Goal: Task Accomplishment & Management: Use online tool/utility

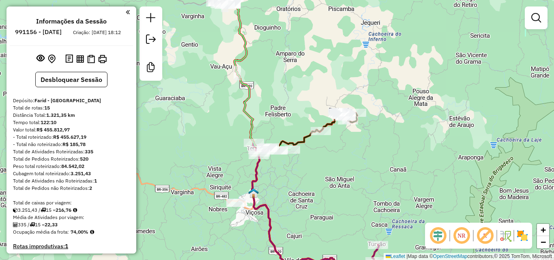
scroll to position [220, 0]
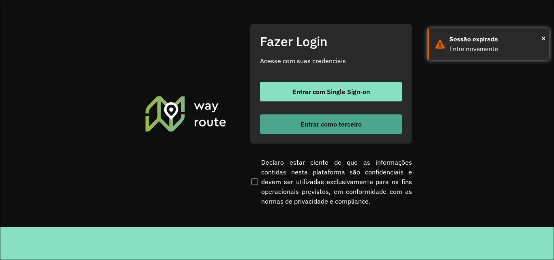
click at [391, 123] on button "Entrar como terceiro" at bounding box center [331, 123] width 142 height 19
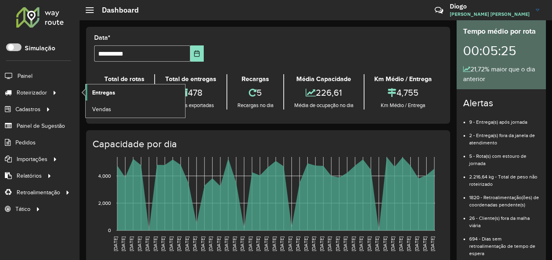
click at [107, 93] on span "Entregas" at bounding box center [103, 92] width 23 height 9
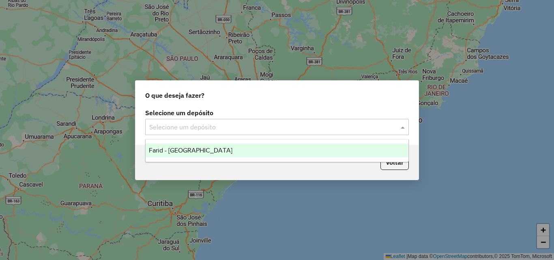
click at [399, 128] on div at bounding box center [277, 127] width 264 height 11
click at [241, 158] on ng-dropdown-panel "Farid - Ponte Nova" at bounding box center [277, 150] width 264 height 23
click at [238, 154] on div "Farid - Ponte Nova" at bounding box center [277, 151] width 263 height 14
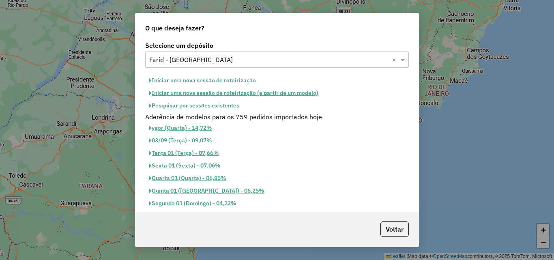
click at [196, 80] on button "Iniciar uma nova sessão de roteirização" at bounding box center [202, 80] width 114 height 13
select select "*"
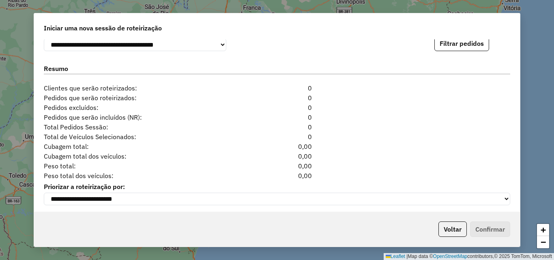
scroll to position [852, 0]
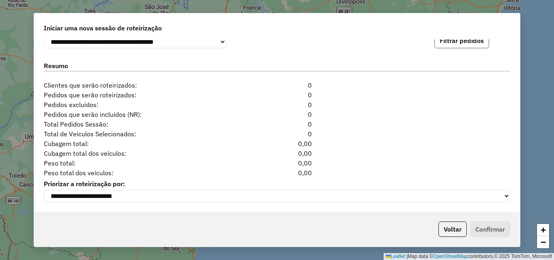
click at [453, 47] on button "Filtrar pedidos" at bounding box center [462, 40] width 55 height 15
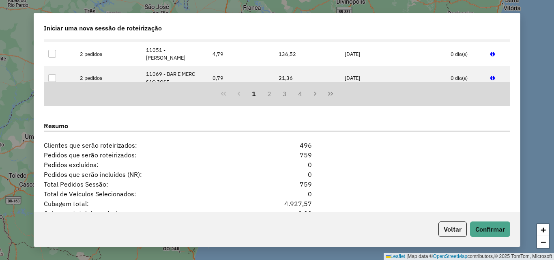
scroll to position [1024, 0]
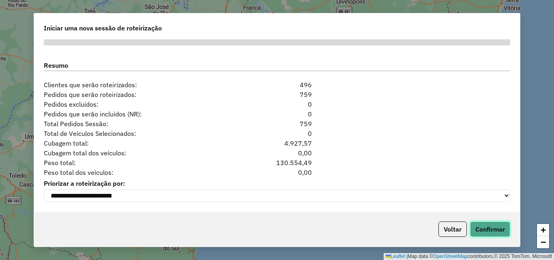
click at [496, 233] on button "Confirmar" at bounding box center [490, 229] width 40 height 15
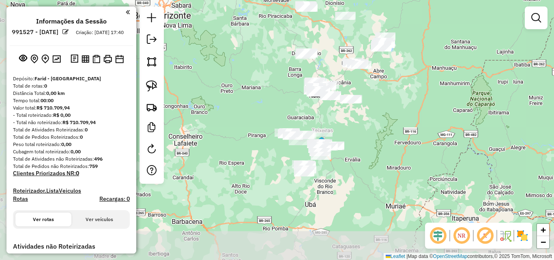
drag, startPoint x: 343, startPoint y: 202, endPoint x: 359, endPoint y: 137, distance: 66.4
click at [359, 137] on div "Janela de atendimento Grade de atendimento Capacidade Transportadoras Veículos …" at bounding box center [277, 130] width 554 height 260
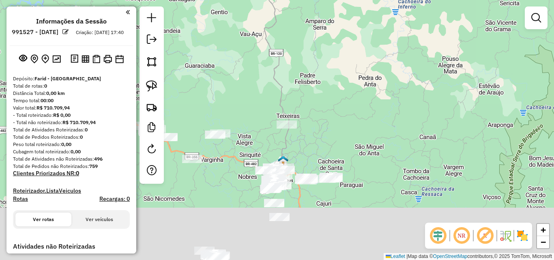
drag, startPoint x: 323, startPoint y: 153, endPoint x: 319, endPoint y: 61, distance: 92.6
click at [319, 61] on div "Janela de atendimento Grade de atendimento Capacidade Transportadoras Veículos …" at bounding box center [277, 130] width 554 height 260
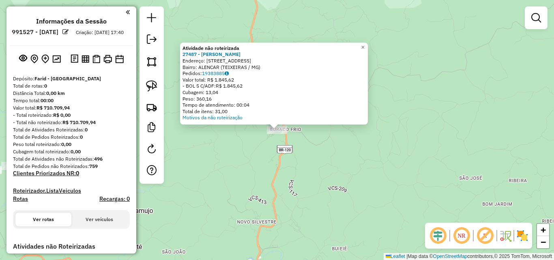
click at [306, 155] on div "Atividade não roteirizada 27487 - CRISTOVAO TEIXEIRA L Endereço: R ABILIO C FLO…" at bounding box center [277, 130] width 554 height 260
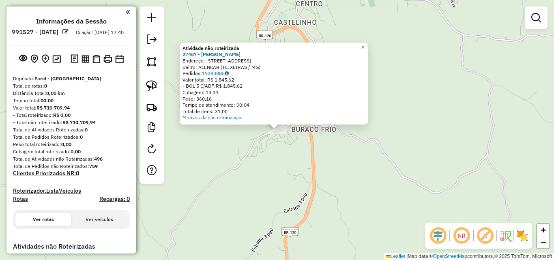
click at [263, 176] on div "Atividade não roteirizada 27487 - CRISTOVAO TEIXEIRA L Endereço: R ABILIO C FLO…" at bounding box center [277, 130] width 554 height 260
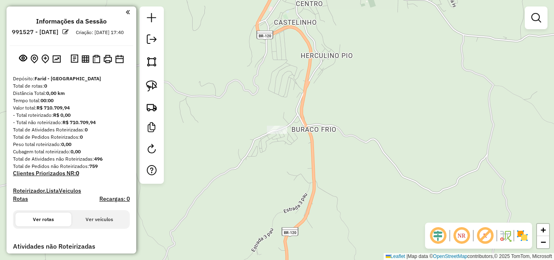
drag, startPoint x: 257, startPoint y: 179, endPoint x: 375, endPoint y: 107, distance: 137.7
click at [370, 115] on div "Janela de atendimento Grade de atendimento Capacidade Transportadoras Veículos …" at bounding box center [277, 130] width 554 height 260
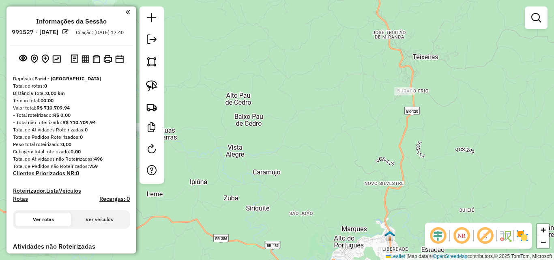
drag, startPoint x: 344, startPoint y: 162, endPoint x: 424, endPoint y: 101, distance: 100.0
click at [424, 101] on div "Janela de atendimento Grade de atendimento Capacidade Transportadoras Veículos …" at bounding box center [277, 130] width 554 height 260
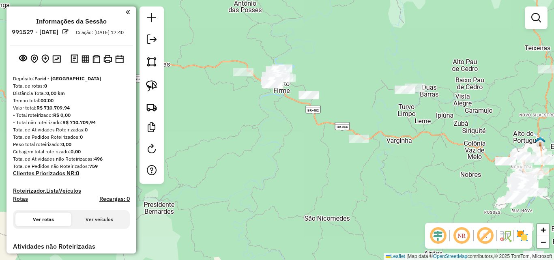
drag, startPoint x: 330, startPoint y: 115, endPoint x: 438, endPoint y: 123, distance: 108.2
click at [448, 122] on div "Janela de atendimento Grade de atendimento Capacidade Transportadoras Veículos …" at bounding box center [277, 130] width 554 height 260
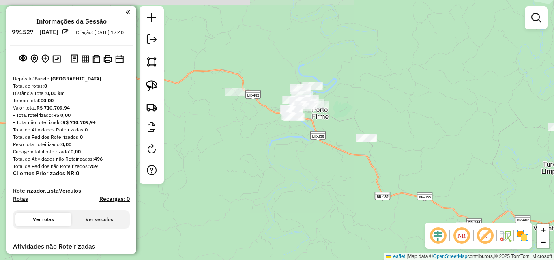
drag, startPoint x: 284, startPoint y: 102, endPoint x: 278, endPoint y: 132, distance: 30.8
click at [278, 132] on div "Janela de atendimento Grade de atendimento Capacidade Transportadoras Veículos …" at bounding box center [277, 130] width 554 height 260
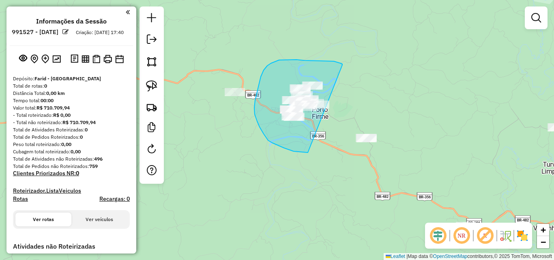
drag, startPoint x: 343, startPoint y: 65, endPoint x: 350, endPoint y: 115, distance: 50.8
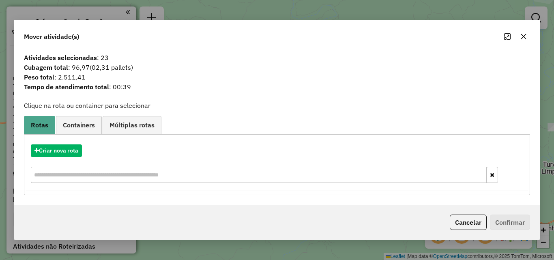
click at [524, 38] on icon "button" at bounding box center [524, 36] width 6 height 6
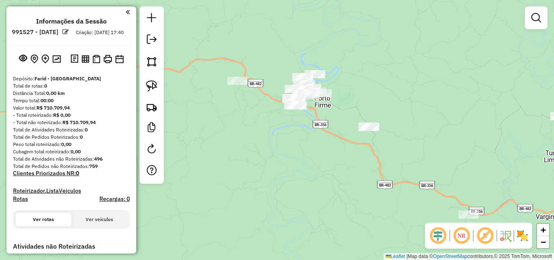
drag, startPoint x: 371, startPoint y: 154, endPoint x: 373, endPoint y: 141, distance: 13.1
click at [373, 141] on div "Janela de atendimento Grade de atendimento Capacidade Transportadoras Veículos …" at bounding box center [277, 130] width 554 height 260
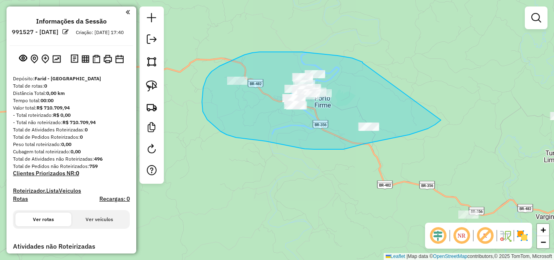
drag, startPoint x: 363, startPoint y: 62, endPoint x: 444, endPoint y: 112, distance: 95.8
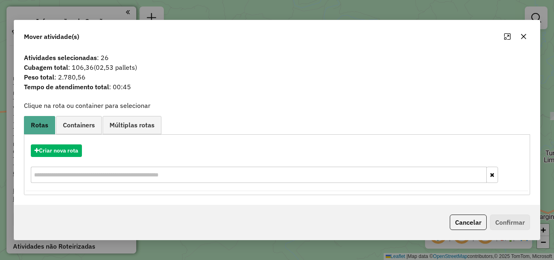
click at [526, 37] on icon "button" at bounding box center [524, 36] width 6 height 6
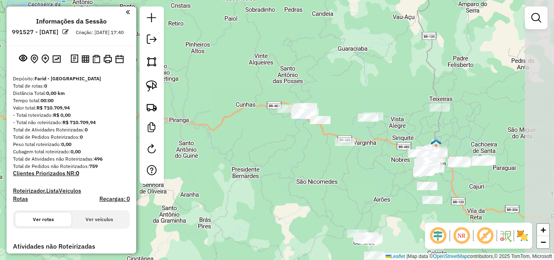
drag, startPoint x: 456, startPoint y: 123, endPoint x: 347, endPoint y: 121, distance: 109.2
click at [347, 121] on div "Janela de atendimento Grade de atendimento Capacidade Transportadoras Veículos …" at bounding box center [277, 130] width 554 height 260
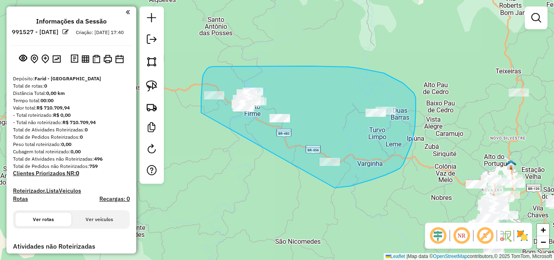
drag, startPoint x: 335, startPoint y: 188, endPoint x: 207, endPoint y: 144, distance: 134.8
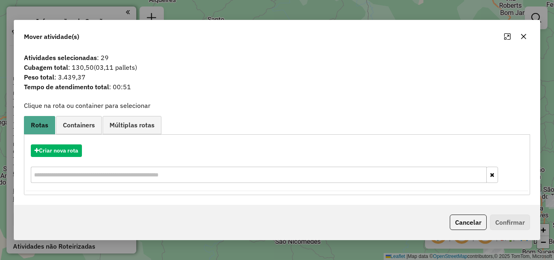
click at [523, 36] on icon "button" at bounding box center [523, 36] width 5 height 5
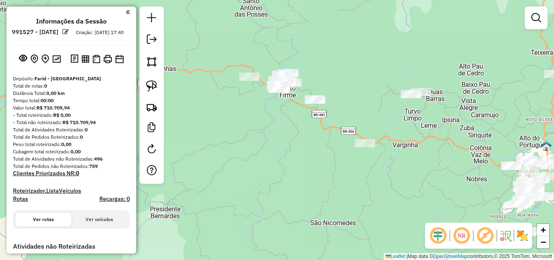
drag, startPoint x: 343, startPoint y: 119, endPoint x: 407, endPoint y: 123, distance: 64.6
click at [407, 123] on div "Janela de atendimento Grade de atendimento Capacidade Transportadoras Veículos …" at bounding box center [277, 130] width 554 height 260
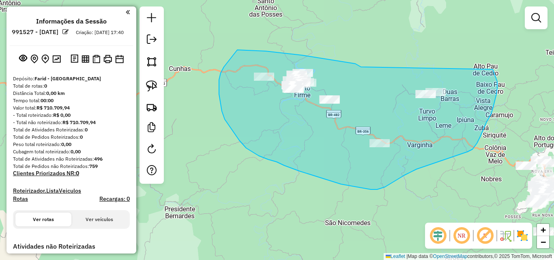
drag, startPoint x: 360, startPoint y: 67, endPoint x: 491, endPoint y: 65, distance: 130.7
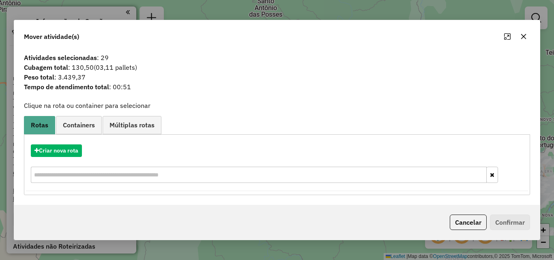
click at [528, 34] on button "button" at bounding box center [523, 36] width 13 height 13
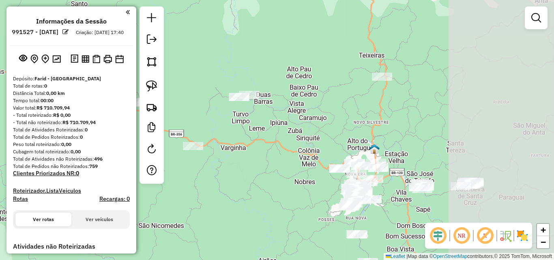
drag, startPoint x: 506, startPoint y: 79, endPoint x: 322, endPoint y: 80, distance: 184.2
click at [322, 80] on div "Janela de atendimento Grade de atendimento Capacidade Transportadoras Veículos …" at bounding box center [277, 130] width 554 height 260
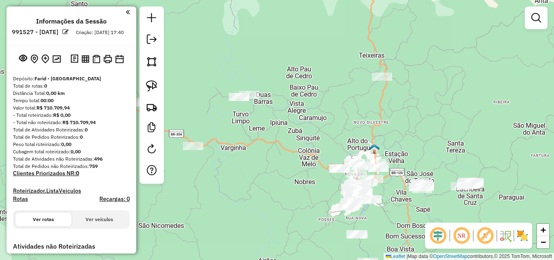
drag, startPoint x: 403, startPoint y: 112, endPoint x: 336, endPoint y: 111, distance: 67.0
click at [336, 111] on div "Janela de atendimento Grade de atendimento Capacidade Transportadoras Veículos …" at bounding box center [277, 130] width 554 height 260
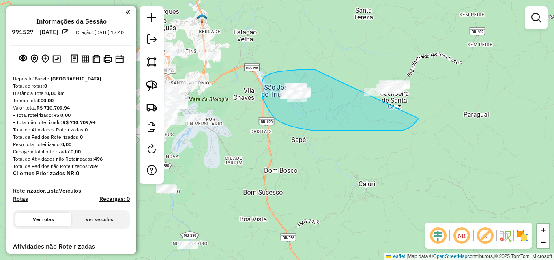
drag, startPoint x: 317, startPoint y: 70, endPoint x: 444, endPoint y: 56, distance: 128.2
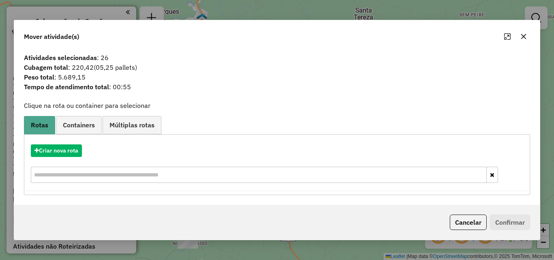
click at [526, 39] on icon "button" at bounding box center [524, 36] width 6 height 6
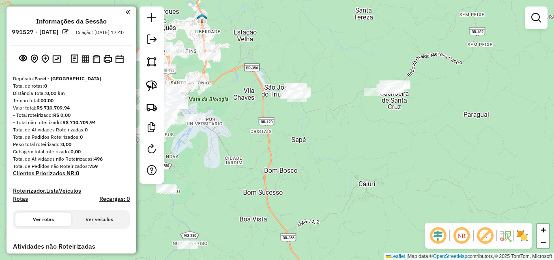
click at [523, 241] on img at bounding box center [522, 235] width 13 height 13
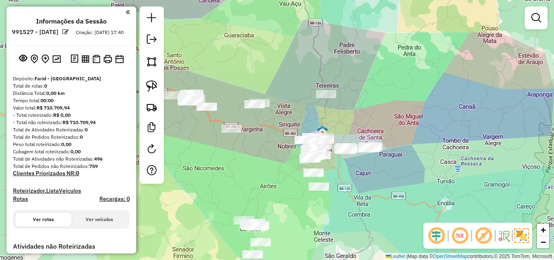
drag, startPoint x: 359, startPoint y: 106, endPoint x: 358, endPoint y: 171, distance: 64.5
click at [358, 183] on div "Janela de atendimento Grade de atendimento Capacidade Transportadoras Veículos …" at bounding box center [277, 130] width 554 height 260
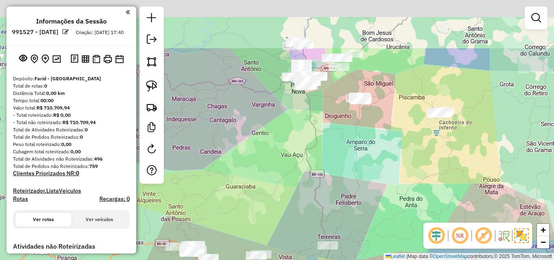
drag, startPoint x: 365, startPoint y: 116, endPoint x: 368, endPoint y: 164, distance: 48.0
click at [367, 191] on div "Janela de atendimento Grade de atendimento Capacidade Transportadoras Veículos …" at bounding box center [277, 130] width 554 height 260
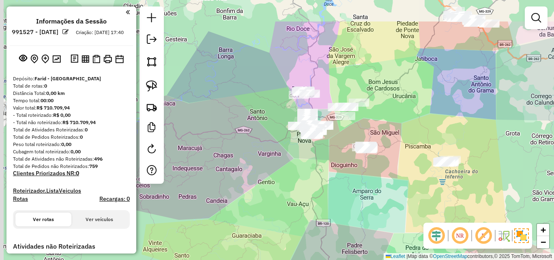
drag, startPoint x: 368, startPoint y: 164, endPoint x: 374, endPoint y: 213, distance: 49.5
click at [374, 213] on div "Janela de atendimento Grade de atendimento Capacidade Transportadoras Veículos …" at bounding box center [277, 130] width 554 height 260
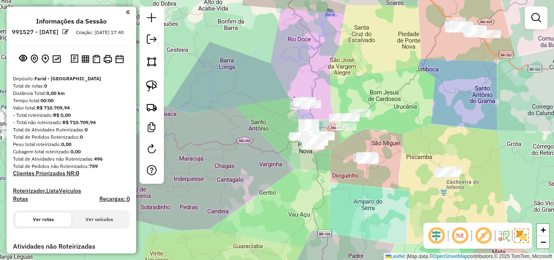
drag, startPoint x: 412, startPoint y: 91, endPoint x: 362, endPoint y: 108, distance: 52.6
click at [387, 215] on div "Janela de atendimento Grade de atendimento Capacidade Transportadoras Veículos …" at bounding box center [277, 130] width 554 height 260
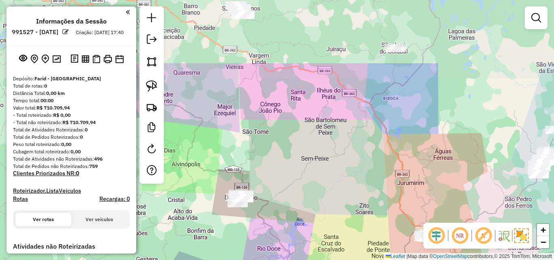
drag, startPoint x: 365, startPoint y: 156, endPoint x: 358, endPoint y: 197, distance: 41.6
click at [358, 197] on div "Janela de atendimento Grade de atendimento Capacidade Transportadoras Veículos …" at bounding box center [277, 130] width 554 height 260
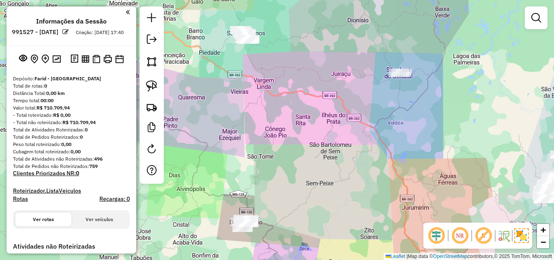
drag, startPoint x: 336, startPoint y: 92, endPoint x: 349, endPoint y: 159, distance: 68.8
click at [360, 183] on div "Janela de atendimento Grade de atendimento Capacidade Transportadoras Veículos …" at bounding box center [277, 130] width 554 height 260
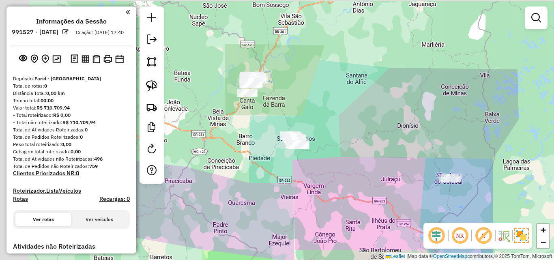
drag, startPoint x: 349, startPoint y: 168, endPoint x: 360, endPoint y: 191, distance: 25.2
click at [360, 191] on div "Janela de atendimento Grade de atendimento Capacidade Transportadoras Veículos …" at bounding box center [277, 130] width 554 height 260
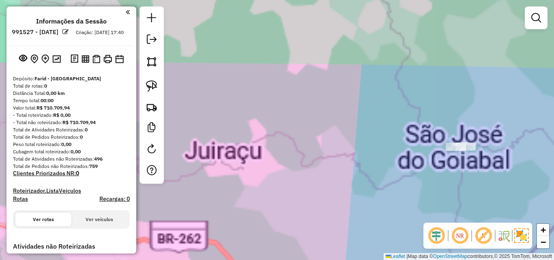
drag, startPoint x: 459, startPoint y: 193, endPoint x: 398, endPoint y: 193, distance: 60.9
click at [398, 193] on div "Janela de atendimento Grade de atendimento Capacidade Transportadoras Veículos …" at bounding box center [277, 130] width 554 height 260
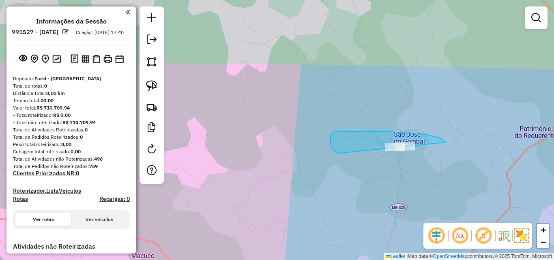
drag, startPoint x: 446, startPoint y: 142, endPoint x: 489, endPoint y: 164, distance: 48.3
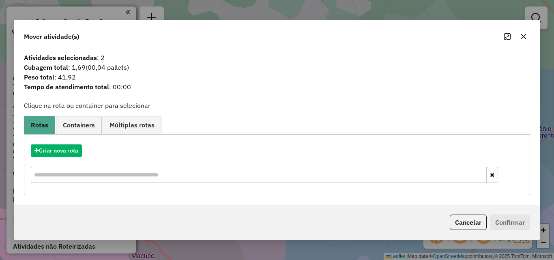
click at [524, 37] on icon "button" at bounding box center [523, 36] width 5 height 5
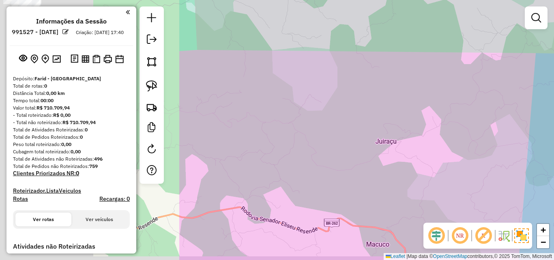
drag, startPoint x: 307, startPoint y: 98, endPoint x: 542, endPoint y: 86, distance: 235.2
click at [542, 86] on div "Janela de atendimento Grade de atendimento Capacidade Transportadoras Veículos …" at bounding box center [277, 130] width 554 height 260
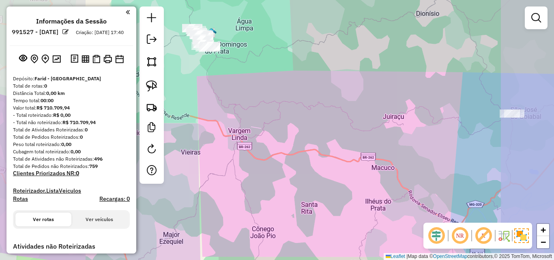
drag, startPoint x: 337, startPoint y: 100, endPoint x: 462, endPoint y: 101, distance: 125.4
click at [462, 101] on div "Janela de atendimento Grade de atendimento Capacidade Transportadoras Veículos …" at bounding box center [277, 130] width 554 height 260
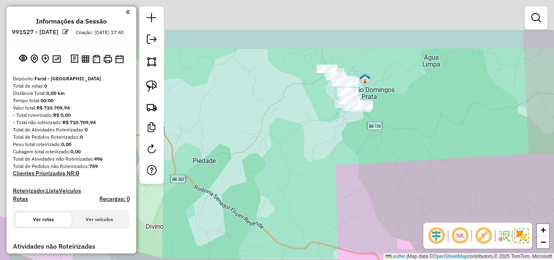
drag, startPoint x: 366, startPoint y: 81, endPoint x: 378, endPoint y: 144, distance: 64.1
click at [378, 144] on div "Janela de atendimento Grade de atendimento Capacidade Transportadoras Veículos …" at bounding box center [277, 130] width 554 height 260
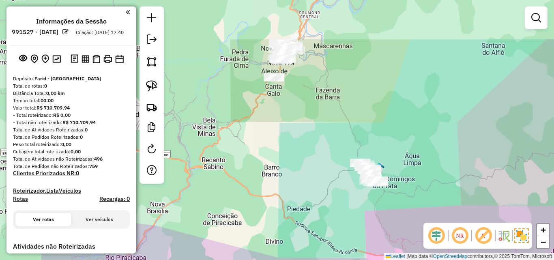
drag, startPoint x: 287, startPoint y: 97, endPoint x: 308, endPoint y: 164, distance: 70.7
click at [308, 164] on div "Janela de atendimento Grade de atendimento Capacidade Transportadoras Veículos …" at bounding box center [277, 130] width 554 height 260
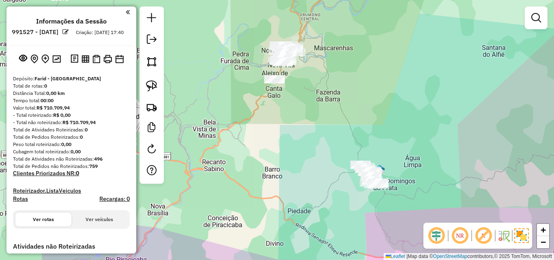
drag, startPoint x: 228, startPoint y: 149, endPoint x: 258, endPoint y: 67, distance: 86.4
click at [257, 76] on div "Janela de atendimento Grade de atendimento Capacidade Transportadoras Veículos …" at bounding box center [277, 130] width 554 height 260
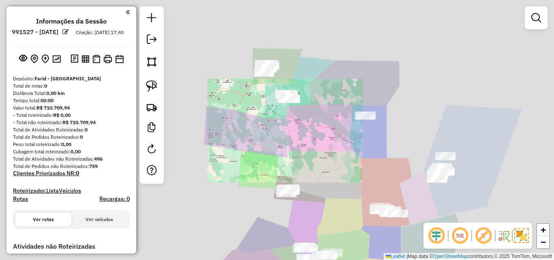
drag, startPoint x: 231, startPoint y: 142, endPoint x: 267, endPoint y: 69, distance: 80.6
click at [265, 72] on div "Janela de atendimento Grade de atendimento Capacidade Transportadoras Veículos …" at bounding box center [277, 130] width 554 height 260
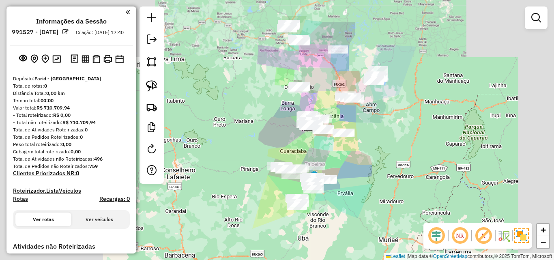
drag, startPoint x: 239, startPoint y: 124, endPoint x: 279, endPoint y: 52, distance: 82.5
click at [279, 55] on div "Janela de atendimento Grade de atendimento Capacidade Transportadoras Veículos …" at bounding box center [277, 130] width 554 height 260
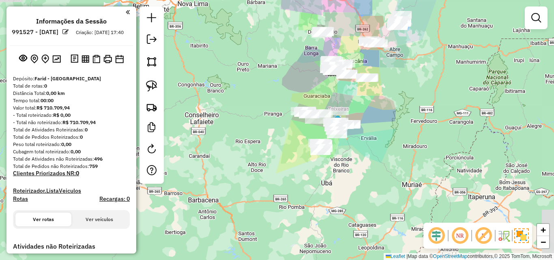
drag
click at [219, 169] on div "Janela de atendimento Grade de atendimento Capacidade Transportadoras Veículos …" at bounding box center [277, 130] width 554 height 260
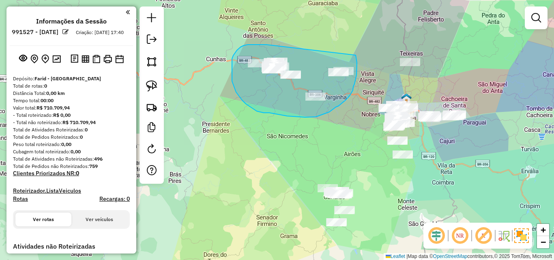
drag, startPoint x: 261, startPoint y: 45, endPoint x: 355, endPoint y: 54, distance: 94.2
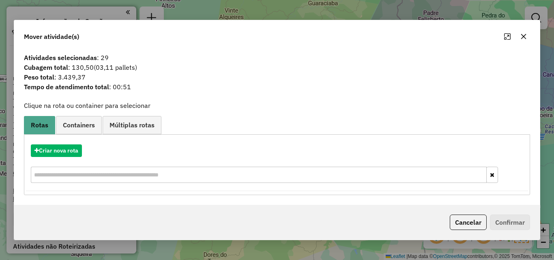
click at [521, 35] on icon "button" at bounding box center [524, 36] width 6 height 6
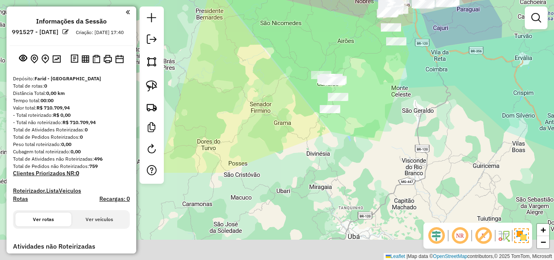
drag, startPoint x: 381, startPoint y: 194, endPoint x: 371, endPoint y: 81, distance: 114.0
click at [374, 78] on div "Janela de atendimento Grade de atendimento Capacidade Transportadoras Veículos …" at bounding box center [277, 130] width 554 height 260
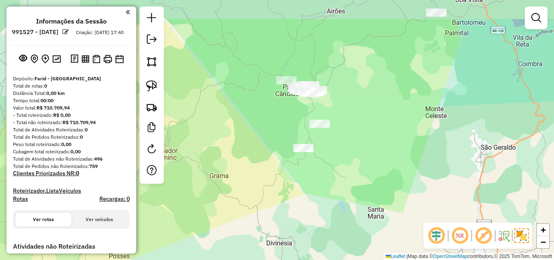
drag, startPoint x: 338, startPoint y: 79, endPoint x: 360, endPoint y: 124, distance: 49.7
click at [360, 124] on div "Janela de atendimento Grade de atendimento Capacidade Transportadoras Veículos …" at bounding box center [277, 130] width 554 height 260
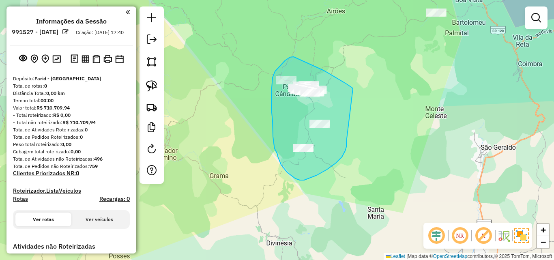
drag, startPoint x: 353, startPoint y: 89, endPoint x: 347, endPoint y: 140, distance: 51.5
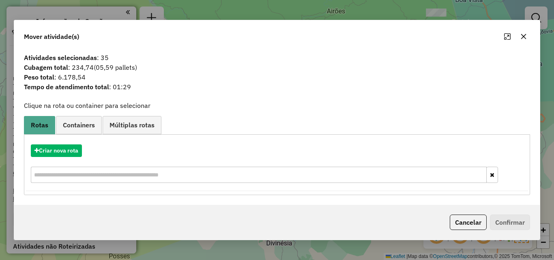
click at [523, 37] on icon "button" at bounding box center [523, 36] width 5 height 5
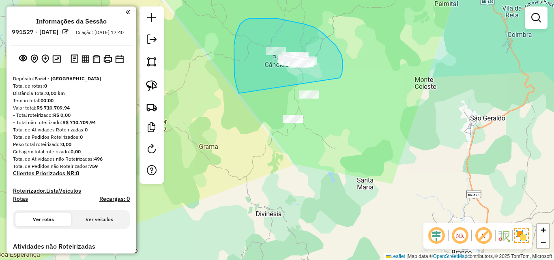
drag, startPoint x: 340, startPoint y: 78, endPoint x: 320, endPoint y: 120, distance: 46.5
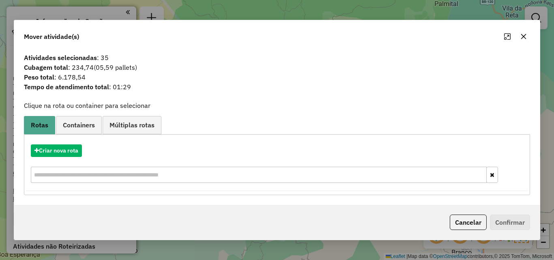
click at [526, 40] on button "button" at bounding box center [523, 36] width 13 height 13
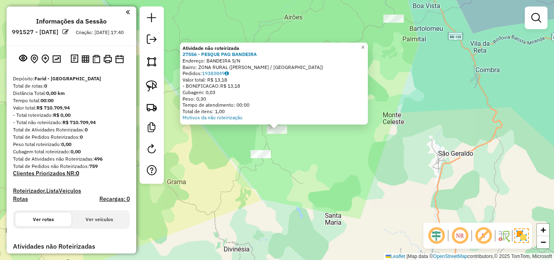
click at [271, 142] on div "Atividade não roteirizada 27556 - PESQUE PAG BANDEIRA Endereço: BANDEIRA S/N Ba…" at bounding box center [277, 130] width 554 height 260
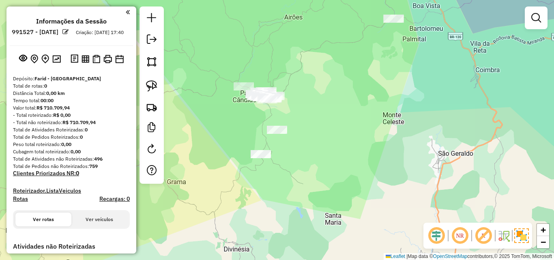
click at [259, 158] on div at bounding box center [261, 154] width 20 height 8
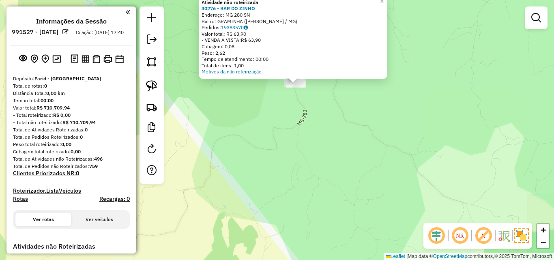
click at [271, 146] on div "Atividade não roteirizada 30276 - BAR DO ZINHO Endereço: MG 280 SN Bairro: GRAM…" at bounding box center [277, 130] width 554 height 260
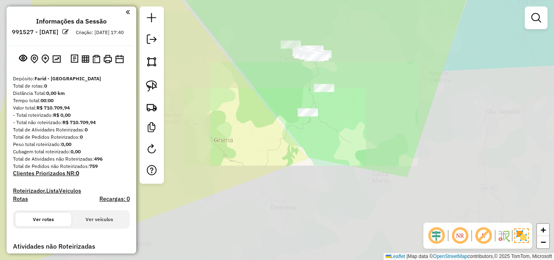
drag, startPoint x: 370, startPoint y: 116, endPoint x: 283, endPoint y: 214, distance: 130.8
click at [283, 214] on div "Janela de atendimento Grade de atendimento Capacidade Transportadoras Veículos …" at bounding box center [277, 130] width 554 height 260
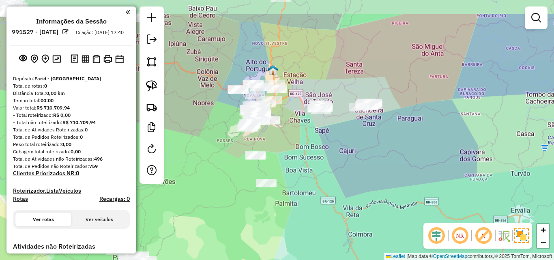
drag, startPoint x: 339, startPoint y: 157, endPoint x: 307, endPoint y: 206, distance: 58.6
click at [307, 206] on div "Janela de atendimento Grade de atendimento Capacidade Transportadoras Veículos …" at bounding box center [277, 130] width 554 height 260
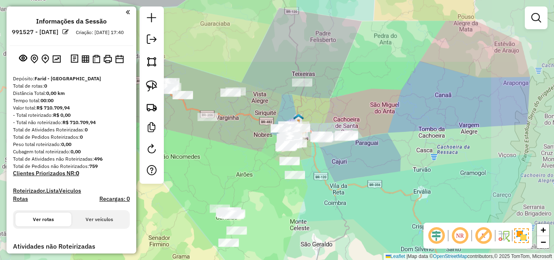
drag, startPoint x: 339, startPoint y: 98, endPoint x: 324, endPoint y: 159, distance: 62.4
click at [324, 160] on div "Janela de atendimento Grade de atendimento Capacidade Transportadoras Veículos …" at bounding box center [277, 130] width 554 height 260
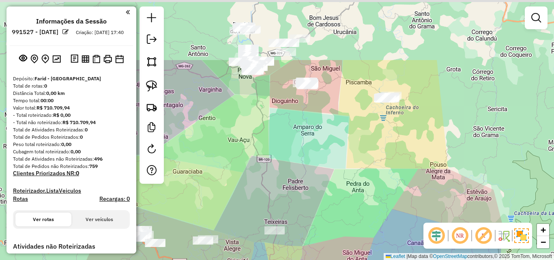
drag, startPoint x: 324, startPoint y: 108, endPoint x: 312, endPoint y: 194, distance: 87.7
click at [312, 198] on div "Janela de atendimento Grade de atendimento Capacidade Transportadoras Veículos …" at bounding box center [277, 130] width 554 height 260
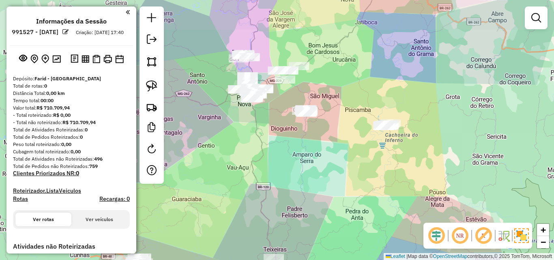
drag, startPoint x: 317, startPoint y: 176, endPoint x: 300, endPoint y: 239, distance: 66.1
click at [295, 247] on div "Janela de atendimento Grade de atendimento Capacidade Transportadoras Veículos …" at bounding box center [277, 130] width 554 height 260
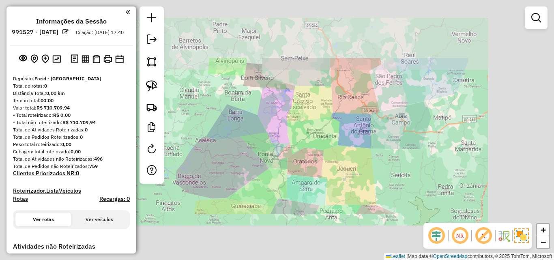
drag, startPoint x: 327, startPoint y: 163, endPoint x: 314, endPoint y: 208, distance: 47.3
click at [314, 244] on div "Janela de atendimento Grade de atendimento Capacidade Transportadoras Veículos …" at bounding box center [277, 130] width 554 height 260
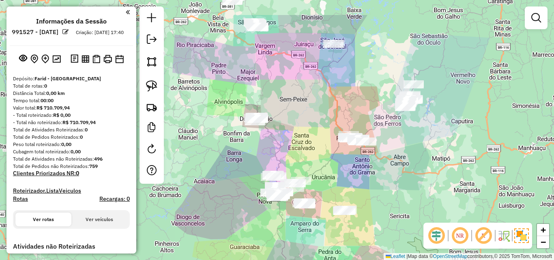
drag, startPoint x: 315, startPoint y: 86, endPoint x: 314, endPoint y: 219, distance: 132.7
click at [314, 220] on div "Janela de atendimento Grade de atendimento Capacidade Transportadoras Veículos …" at bounding box center [277, 130] width 554 height 260
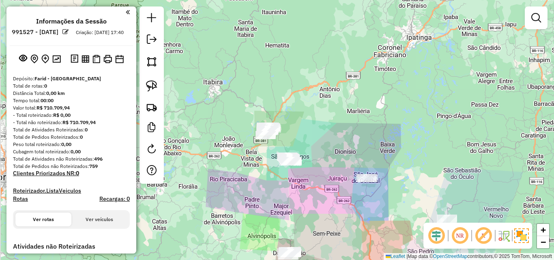
drag, startPoint x: 333, startPoint y: 195, endPoint x: 351, endPoint y: 203, distance: 19.4
click at [351, 203] on div "Janela de atendimento Grade de atendimento Capacidade Transportadoras Veículos …" at bounding box center [277, 130] width 554 height 260
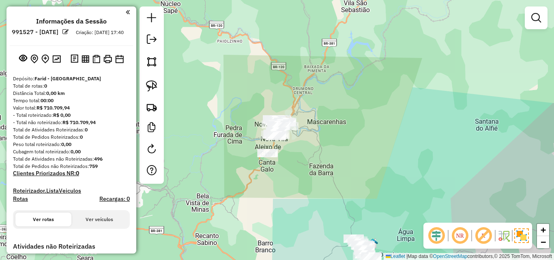
drag, startPoint x: 307, startPoint y: 147, endPoint x: 319, endPoint y: 150, distance: 12.9
click at [319, 151] on div "Janela de atendimento Grade de atendimento Capacidade Transportadoras Veículos …" at bounding box center [277, 130] width 554 height 260
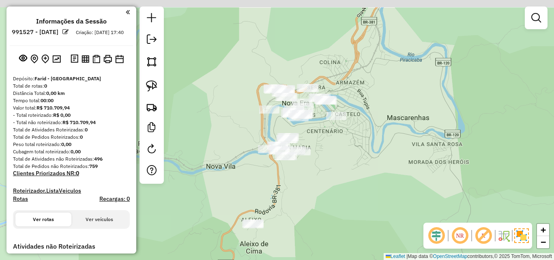
drag, startPoint x: 306, startPoint y: 142, endPoint x: 306, endPoint y: 175, distance: 33.7
click at [306, 175] on div "Janela de atendimento Grade de atendimento Capacidade Transportadoras Veículos …" at bounding box center [277, 130] width 554 height 260
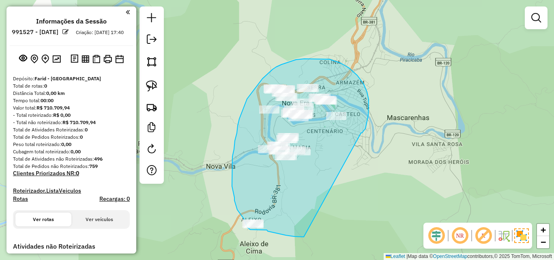
drag, startPoint x: 367, startPoint y: 125, endPoint x: 304, endPoint y: 237, distance: 128.8
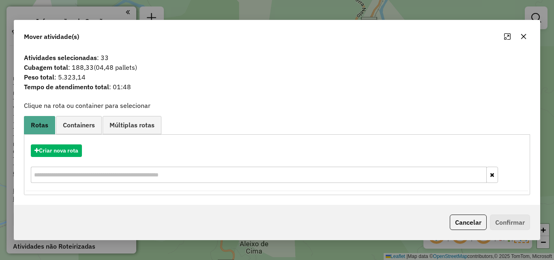
click at [521, 38] on icon "button" at bounding box center [524, 36] width 6 height 6
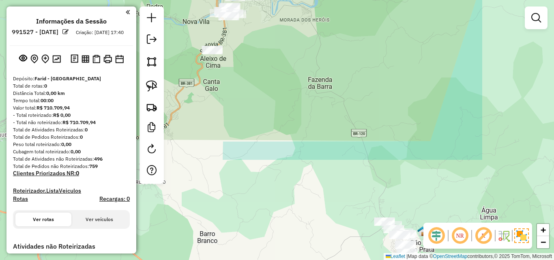
drag, startPoint x: 422, startPoint y: 160, endPoint x: 295, endPoint y: 34, distance: 179.1
click at [295, 34] on div "Janela de atendimento Grade de atendimento Capacidade Transportadoras Veículos …" at bounding box center [277, 130] width 554 height 260
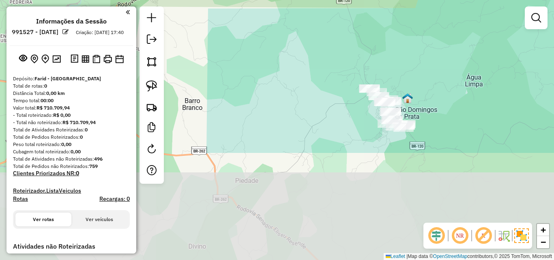
drag, startPoint x: 299, startPoint y: 180, endPoint x: 284, endPoint y: 47, distance: 133.9
click at [284, 47] on div "Janela de atendimento Grade de atendimento Capacidade Transportadoras Veículos …" at bounding box center [277, 130] width 554 height 260
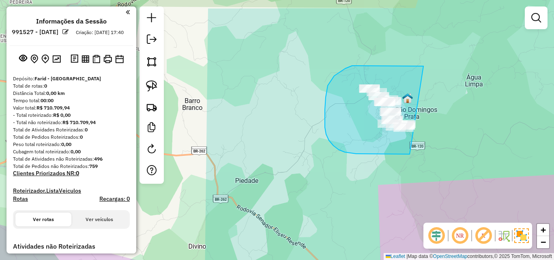
drag, startPoint x: 424, startPoint y: 66, endPoint x: 440, endPoint y: 132, distance: 67.7
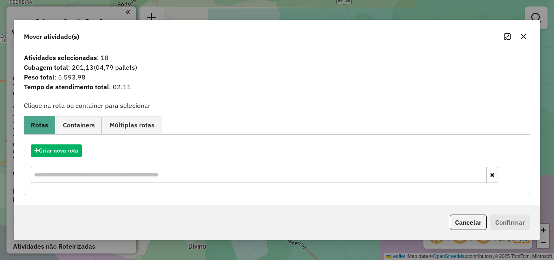
click at [521, 38] on icon "button" at bounding box center [524, 36] width 6 height 6
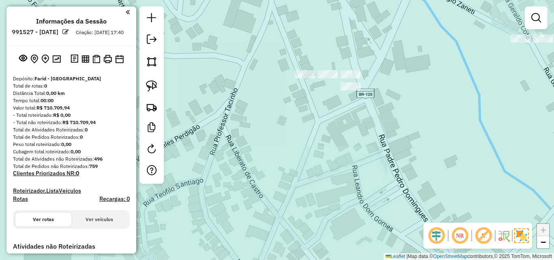
drag, startPoint x: 342, startPoint y: 101, endPoint x: 342, endPoint y: 130, distance: 28.8
click at [342, 130] on div "Janela de atendimento Grade de atendimento Capacidade Transportadoras Veículos …" at bounding box center [277, 130] width 554 height 260
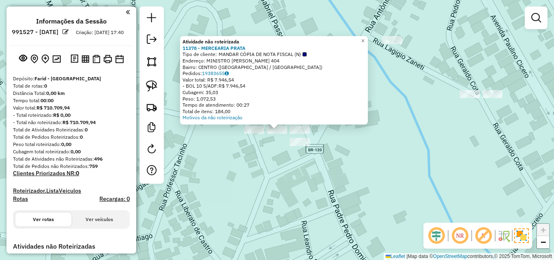
click at [249, 153] on div "Atividade não roteirizada 11378 - MERCEARIA PRATA Tipo de cliente: MANDAR CÓPIA…" at bounding box center [277, 130] width 554 height 260
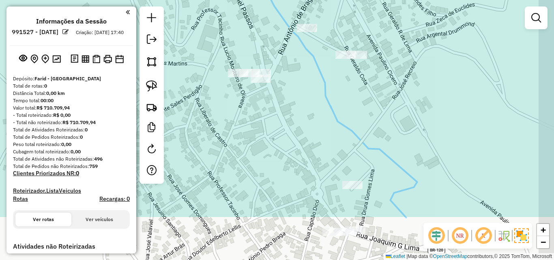
drag, startPoint x: 249, startPoint y: 169, endPoint x: 285, endPoint y: 130, distance: 53.1
click at [235, 98] on div "Janela de atendimento Grade de atendimento Capacidade Transportadoras Veículos …" at bounding box center [277, 130] width 554 height 260
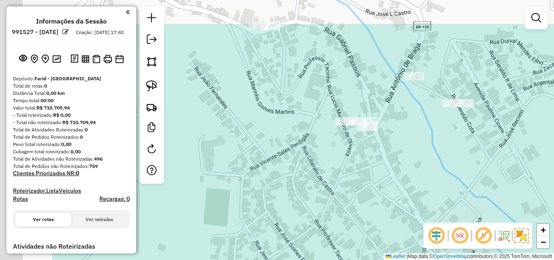
drag, startPoint x: 329, startPoint y: 160, endPoint x: 437, endPoint y: 210, distance: 118.9
click at [437, 210] on div "Janela de atendimento Grade de atendimento Capacidade Transportadoras Veículos …" at bounding box center [277, 130] width 554 height 260
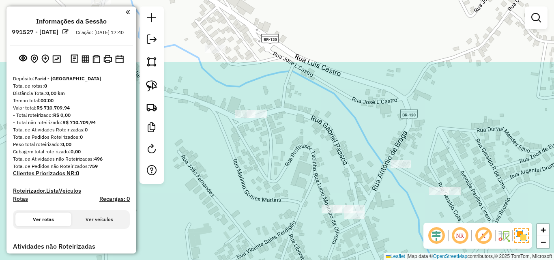
drag, startPoint x: 269, startPoint y: 215, endPoint x: 316, endPoint y: 235, distance: 50.0
click at [310, 241] on div "Janela de atendimento Grade de atendimento Capacidade Transportadoras Veículos …" at bounding box center [277, 130] width 554 height 260
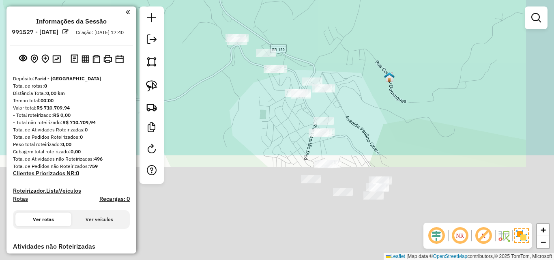
drag, startPoint x: 289, startPoint y: 224, endPoint x: 245, endPoint y: 93, distance: 138.7
click at [245, 93] on div "Janela de atendimento Grade de atendimento Capacidade Transportadoras Veículos …" at bounding box center [277, 130] width 554 height 260
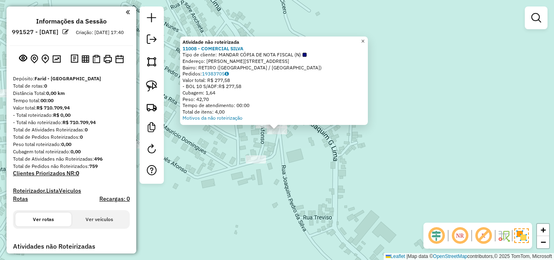
click at [365, 38] on span "×" at bounding box center [363, 41] width 4 height 7
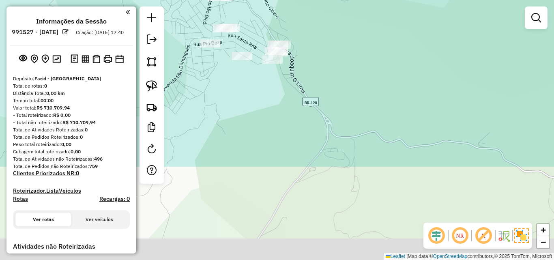
drag, startPoint x: 273, startPoint y: 205, endPoint x: 278, endPoint y: 85, distance: 119.8
click at [278, 85] on div "Janela de atendimento Grade de atendimento Capacidade Transportadoras Veículos …" at bounding box center [277, 130] width 554 height 260
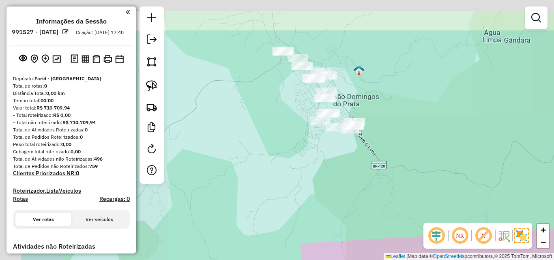
drag, startPoint x: 271, startPoint y: 117, endPoint x: 392, endPoint y: 225, distance: 161.8
click at [392, 225] on div "Janela de atendimento Grade de atendimento Capacidade Transportadoras Veículos …" at bounding box center [277, 130] width 554 height 260
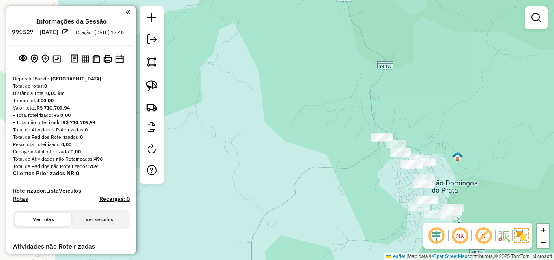
drag, startPoint x: 271, startPoint y: 172, endPoint x: 315, endPoint y: 194, distance: 48.5
click at [315, 194] on div "Janela de atendimento Grade de atendimento Capacidade Transportadoras Veículos …" at bounding box center [277, 130] width 554 height 260
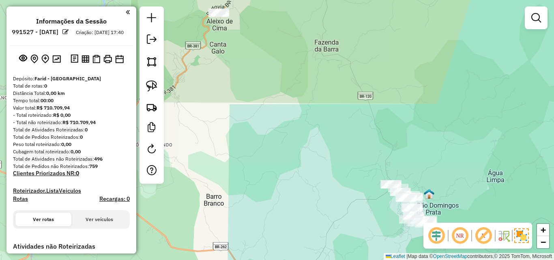
drag, startPoint x: 270, startPoint y: 158, endPoint x: 340, endPoint y: 182, distance: 73.9
click at [336, 181] on div "Janela de atendimento Grade de atendimento Capacidade Transportadoras Veículos …" at bounding box center [277, 130] width 554 height 260
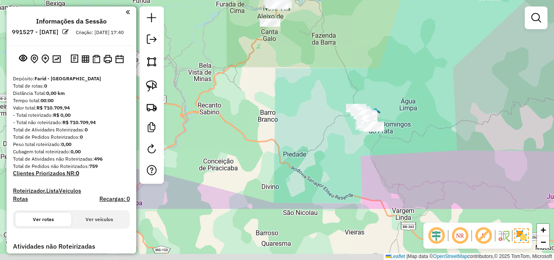
drag, startPoint x: 316, startPoint y: 163, endPoint x: 296, endPoint y: 86, distance: 79.7
click at [296, 86] on div "Janela de atendimento Grade de atendimento Capacidade Transportadoras Veículos …" at bounding box center [277, 130] width 554 height 260
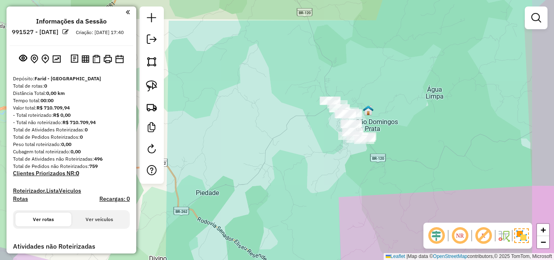
drag, startPoint x: 360, startPoint y: 136, endPoint x: 331, endPoint y: 135, distance: 28.5
click at [333, 137] on div "Janela de atendimento Grade de atendimento Capacidade Transportadoras Veículos …" at bounding box center [277, 130] width 554 height 260
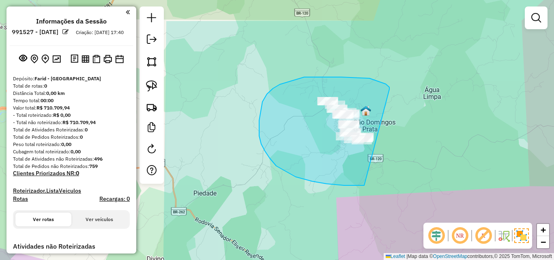
drag, startPoint x: 390, startPoint y: 89, endPoint x: 445, endPoint y: 142, distance: 76.9
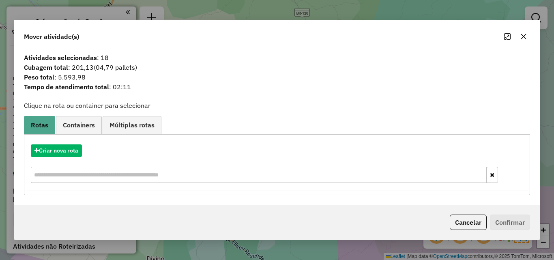
click at [521, 40] on button "button" at bounding box center [523, 36] width 13 height 13
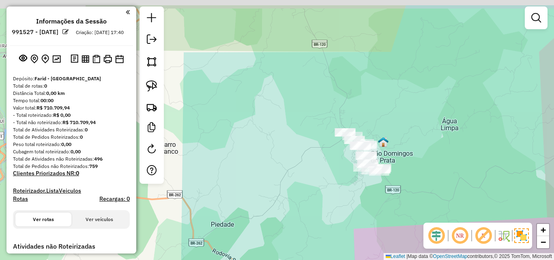
drag, startPoint x: 320, startPoint y: 47, endPoint x: 354, endPoint y: 118, distance: 78.0
click at [392, 139] on div "Janela de atendimento Grade de atendimento Capacidade Transportadoras Veículos …" at bounding box center [277, 130] width 554 height 260
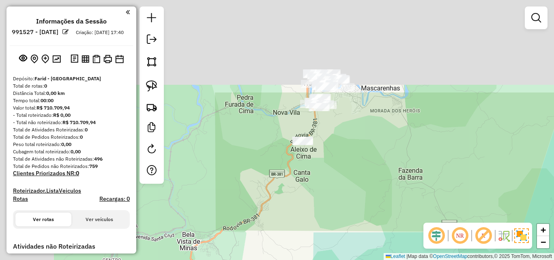
drag, startPoint x: 307, startPoint y: 102, endPoint x: 382, endPoint y: 184, distance: 110.6
click at [383, 215] on div "Janela de atendimento Grade de atendimento Capacidade Transportadoras Veículos …" at bounding box center [277, 130] width 554 height 260
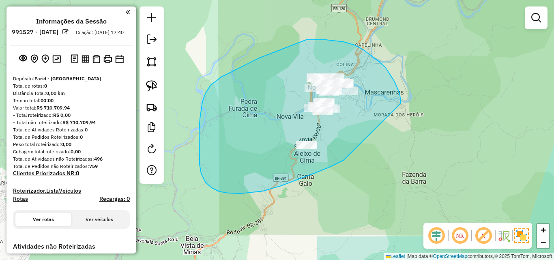
drag, startPoint x: 401, startPoint y: 104, endPoint x: 348, endPoint y: 155, distance: 72.9
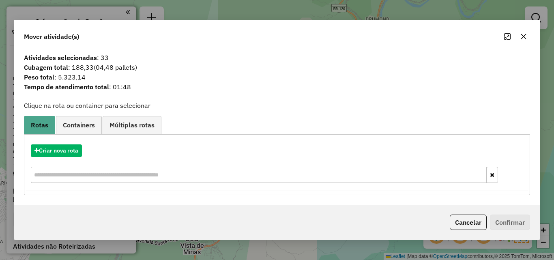
click at [522, 39] on icon "button" at bounding box center [524, 36] width 6 height 6
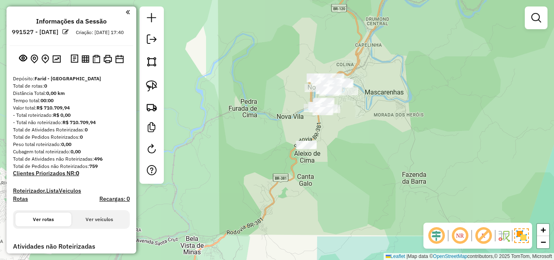
drag, startPoint x: 459, startPoint y: 157, endPoint x: 383, endPoint y: 32, distance: 146.6
click at [383, 32] on div "Janela de atendimento Grade de atendimento Capacidade Transportadoras Veículos …" at bounding box center [277, 130] width 554 height 260
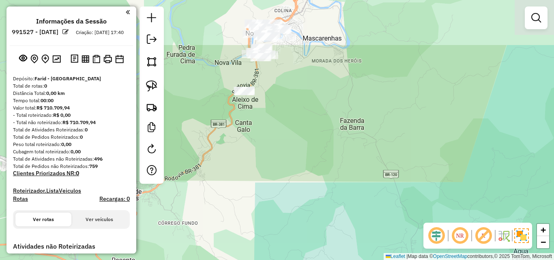
drag, startPoint x: 401, startPoint y: 155, endPoint x: 416, endPoint y: 228, distance: 74.1
click at [416, 228] on div "Janela de atendimento Grade de atendimento Capacidade Transportadoras Veículos …" at bounding box center [277, 130] width 554 height 260
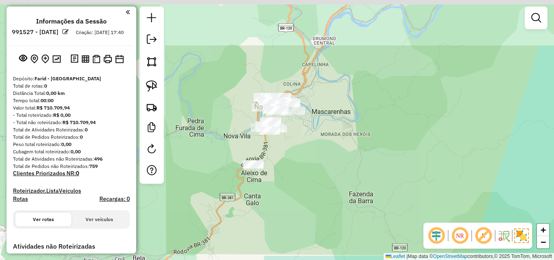
drag, startPoint x: 338, startPoint y: 88, endPoint x: 353, endPoint y: 137, distance: 50.8
click at [377, 172] on div "Janela de atendimento Grade de atendimento Capacidade Transportadoras Veículos …" at bounding box center [277, 130] width 554 height 260
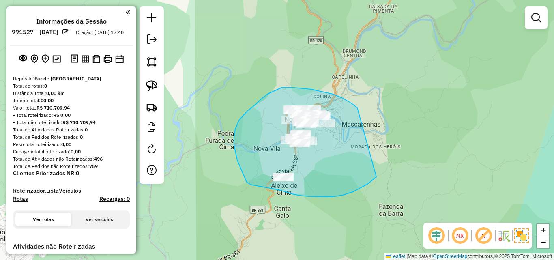
drag, startPoint x: 358, startPoint y: 110, endPoint x: 377, endPoint y: 175, distance: 68.6
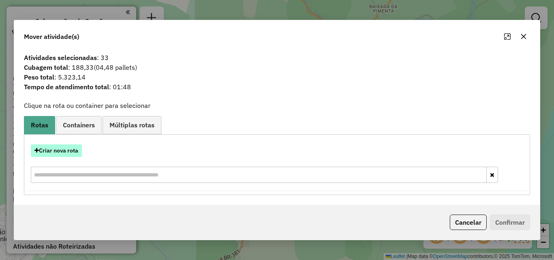
click at [65, 149] on button "Criar nova rota" at bounding box center [56, 150] width 51 height 13
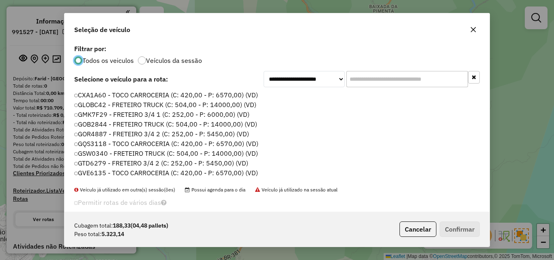
scroll to position [4, 2]
click at [389, 80] on input "text" at bounding box center [408, 79] width 122 height 16
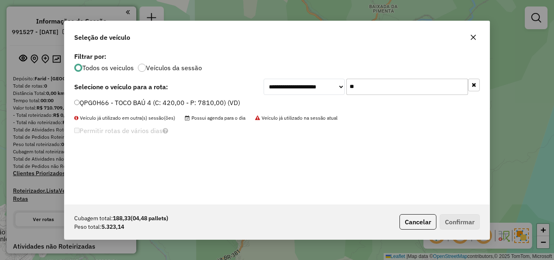
type input "**"
click at [212, 102] on label "QPG0H66 - TOCO BAÚ 4 (C: 420,00 - P: 7810,00) (VD)" at bounding box center [157, 103] width 166 height 10
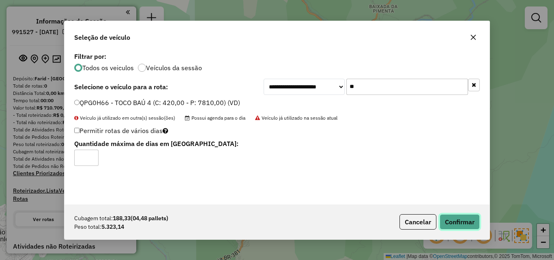
click at [469, 221] on button "Confirmar" at bounding box center [460, 221] width 40 height 15
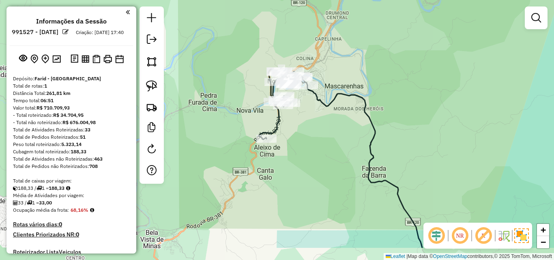
drag, startPoint x: 334, startPoint y: 170, endPoint x: 298, endPoint y: 90, distance: 87.7
click at [299, 88] on div "Janela de atendimento Grade de atendimento Capacidade Transportadoras Veículos …" at bounding box center [277, 130] width 554 height 260
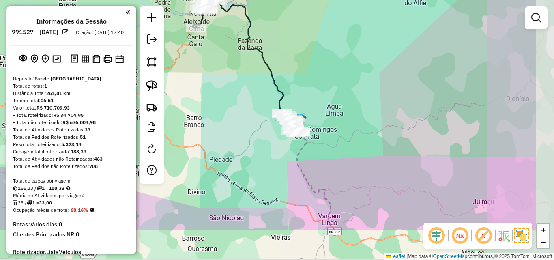
drag, startPoint x: 321, startPoint y: 139, endPoint x: 248, endPoint y: 82, distance: 93.2
click at [248, 82] on div "Janela de atendimento Grade de atendimento Capacidade Transportadoras Veículos …" at bounding box center [277, 130] width 554 height 260
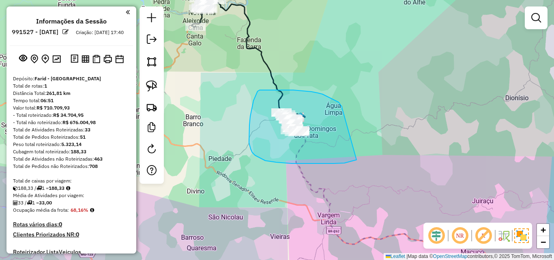
drag, startPoint x: 339, startPoint y: 102, endPoint x: 359, endPoint y: 158, distance: 59.6
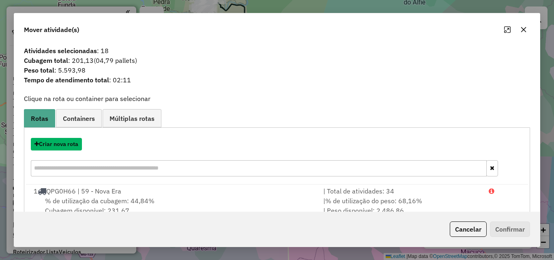
click at [63, 146] on button "Criar nova rota" at bounding box center [56, 144] width 51 height 13
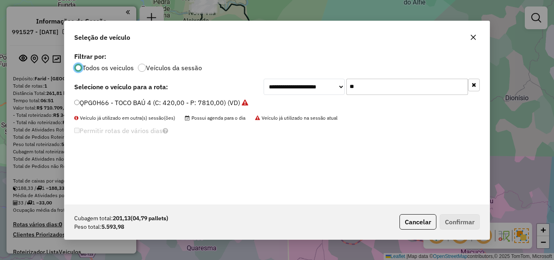
drag, startPoint x: 400, startPoint y: 86, endPoint x: 263, endPoint y: 90, distance: 137.2
click at [271, 90] on div "**********" at bounding box center [372, 87] width 216 height 16
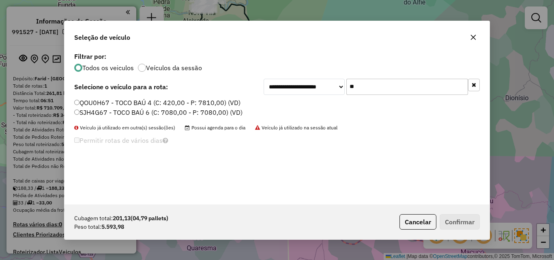
type input "**"
click at [178, 108] on label "SJH4G67 - TOCO BAÚ 6 (C: 7080,00 - P: 7080,00) (VD)" at bounding box center [158, 113] width 168 height 10
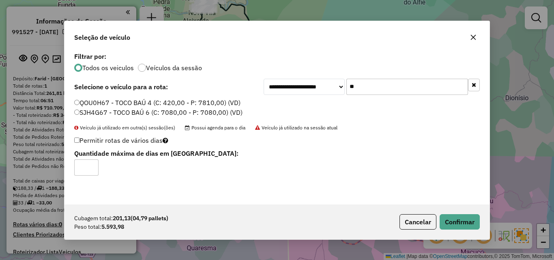
click at [177, 101] on label "QOU0H67 - TOCO BAÚ 4 (C: 420,00 - P: 7810,00) (VD)" at bounding box center [157, 103] width 166 height 10
click at [461, 216] on button "Confirmar" at bounding box center [460, 221] width 40 height 15
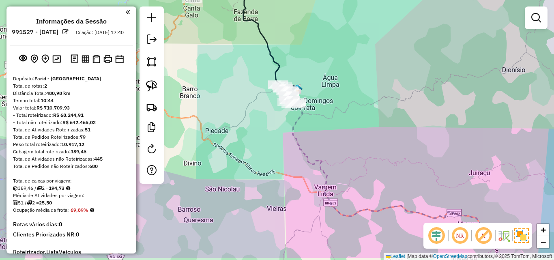
drag, startPoint x: 327, startPoint y: 196, endPoint x: 312, endPoint y: 125, distance: 72.4
click at [312, 127] on icon at bounding box center [395, 171] width 216 height 173
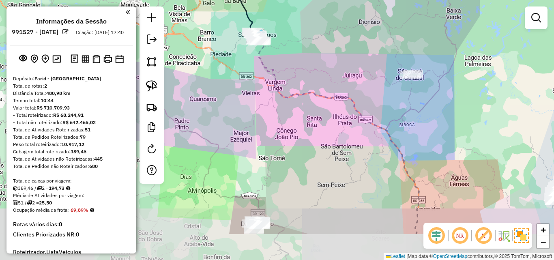
drag, startPoint x: 291, startPoint y: 122, endPoint x: 261, endPoint y: 99, distance: 37.7
click at [261, 100] on div "Janela de atendimento Grade de atendimento Capacidade Transportadoras Veículos …" at bounding box center [277, 130] width 554 height 260
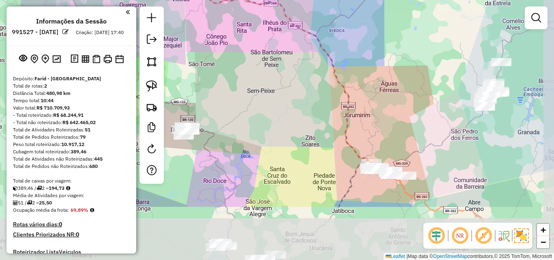
drag, startPoint x: 279, startPoint y: 153, endPoint x: 232, endPoint y: 73, distance: 92.3
click at [232, 73] on div "Janela de atendimento Grade de atendimento Capacidade Transportadoras Veículos …" at bounding box center [277, 130] width 554 height 260
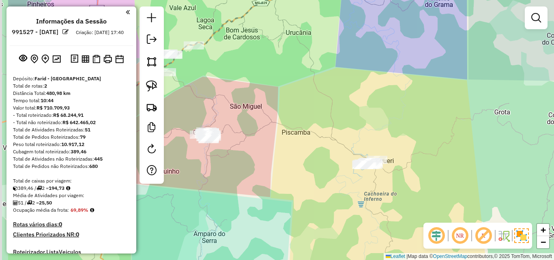
drag, startPoint x: 277, startPoint y: 151, endPoint x: 390, endPoint y: 119, distance: 117.7
click at [400, 118] on div "Janela de atendimento Grade de atendimento Capacidade Transportadoras Veículos …" at bounding box center [277, 130] width 554 height 260
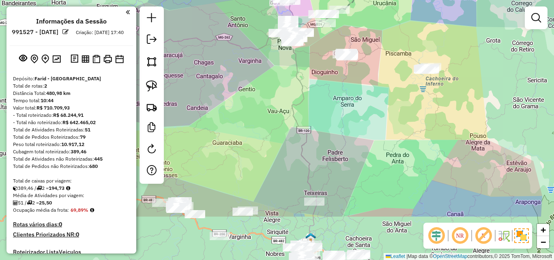
drag, startPoint x: 284, startPoint y: 155, endPoint x: 345, endPoint y: 71, distance: 103.5
click at [345, 70] on div "Janela de atendimento Grade de atendimento Capacidade Transportadoras Veículos …" at bounding box center [277, 130] width 554 height 260
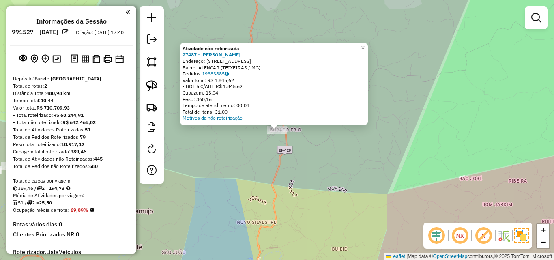
click at [265, 156] on div "Atividade não roteirizada 27487 - CRISTOVAO TEIXEIRA L Endereço: R ABILIO C FLO…" at bounding box center [277, 130] width 554 height 260
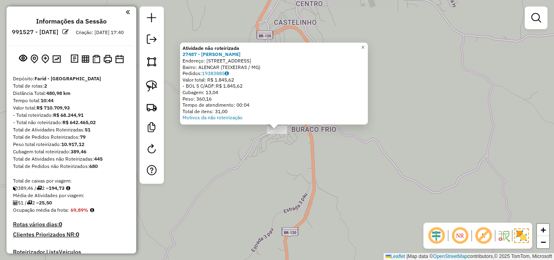
click at [272, 170] on div "Atividade não roteirizada 27487 - CRISTOVAO TEIXEIRA L Endereço: R ABILIO C FLO…" at bounding box center [277, 130] width 554 height 260
click at [275, 146] on div "Atividade não roteirizada 27487 - CRISTOVAO TEIXEIRA L Endereço: R ABILIO C FLO…" at bounding box center [277, 130] width 554 height 260
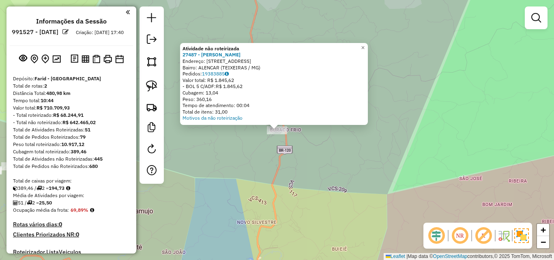
drag, startPoint x: 217, startPoint y: 101, endPoint x: 198, endPoint y: 99, distance: 18.3
click at [198, 99] on div "Peso: 360,16" at bounding box center [274, 99] width 183 height 6
click at [275, 187] on div "Atividade não roteirizada 27487 - CRISTOVAO TEIXEIRA L Endereço: R ABILIO C FLO…" at bounding box center [277, 130] width 554 height 260
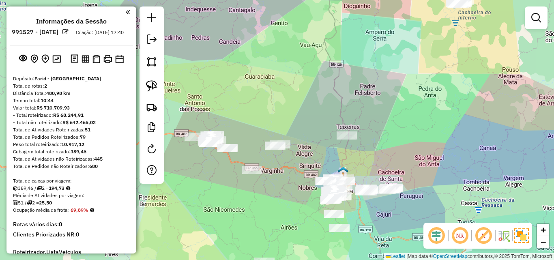
drag, startPoint x: 267, startPoint y: 160, endPoint x: 340, endPoint y: 146, distance: 74.3
click at [340, 146] on div "Janela de atendimento Grade de atendimento Capacidade Transportadoras Veículos …" at bounding box center [277, 130] width 554 height 260
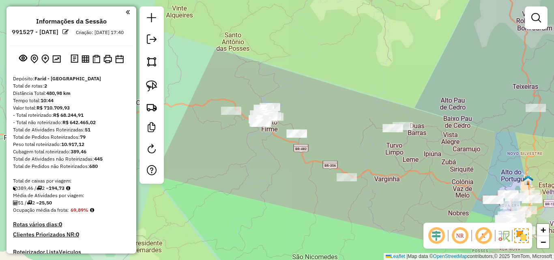
drag, startPoint x: 412, startPoint y: 128, endPoint x: 467, endPoint y: 123, distance: 55.9
click at [467, 123] on div "Janela de atendimento Grade de atendimento Capacidade Transportadoras Veículos …" at bounding box center [277, 130] width 554 height 260
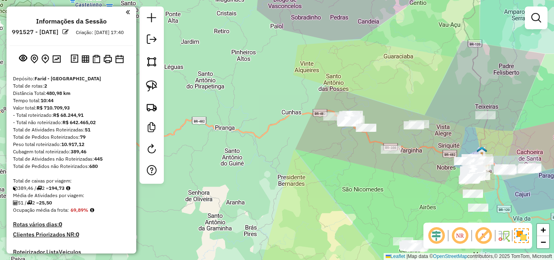
drag, startPoint x: 458, startPoint y: 129, endPoint x: 439, endPoint y: 129, distance: 19.1
click at [439, 129] on div "Janela de atendimento Grade de atendimento Capacidade Transportadoras Veículos …" at bounding box center [277, 130] width 554 height 260
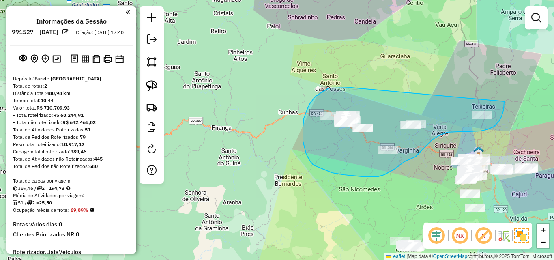
drag, startPoint x: 349, startPoint y: 88, endPoint x: 504, endPoint y: 86, distance: 155.0
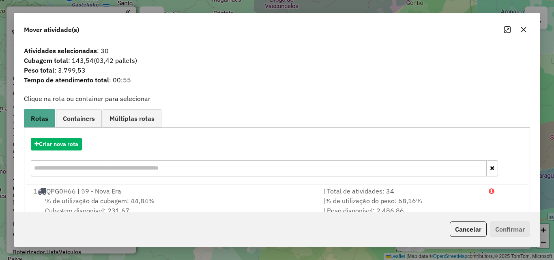
click at [520, 29] on button "button" at bounding box center [523, 29] width 13 height 13
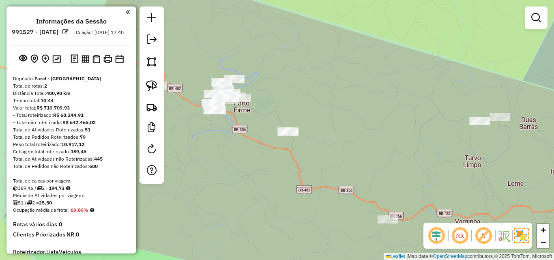
drag, startPoint x: 443, startPoint y: 122, endPoint x: 345, endPoint y: 123, distance: 98.6
click at [345, 123] on div "Janela de atendimento Grade de atendimento Capacidade Transportadoras Veículos …" at bounding box center [277, 130] width 554 height 260
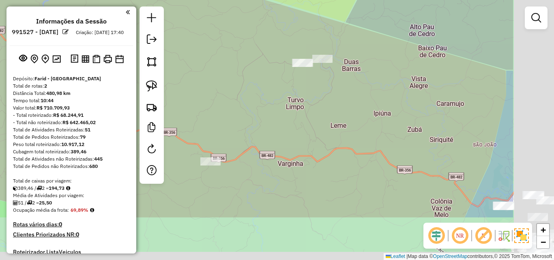
drag, startPoint x: 417, startPoint y: 149, endPoint x: 318, endPoint y: 78, distance: 122.2
click at [319, 78] on div "Janela de atendimento Grade de atendimento Capacidade Transportadoras Veículos …" at bounding box center [277, 130] width 554 height 260
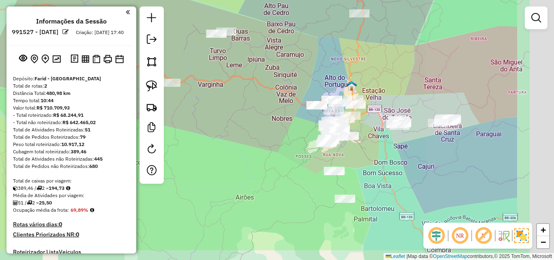
drag, startPoint x: 383, startPoint y: 97, endPoint x: 291, endPoint y: 61, distance: 98.8
click at [291, 61] on div "Janela de atendimento Grade de atendimento Capacidade Transportadoras Veículos …" at bounding box center [277, 130] width 554 height 260
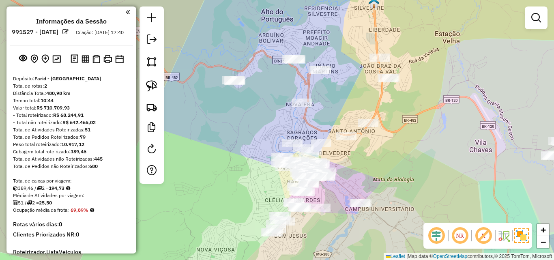
drag, startPoint x: 311, startPoint y: 89, endPoint x: 332, endPoint y: 102, distance: 25.0
click at [332, 102] on div "Janela de atendimento Grade de atendimento Capacidade Transportadoras Veículos …" at bounding box center [277, 130] width 554 height 260
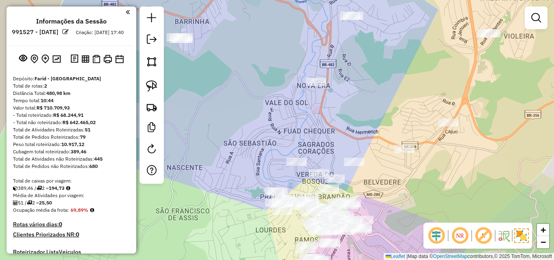
drag, startPoint x: 259, startPoint y: 102, endPoint x: 274, endPoint y: 67, distance: 38.9
click at [274, 67] on div "Janela de atendimento Grade de atendimento Capacidade Transportadoras Veículos …" at bounding box center [277, 130] width 554 height 260
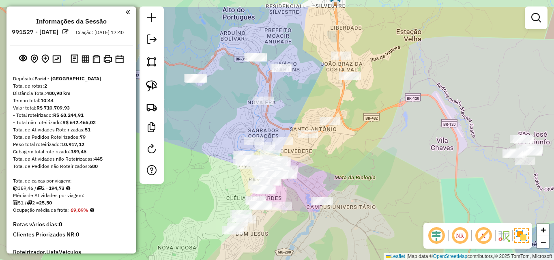
drag, startPoint x: 358, startPoint y: 124, endPoint x: 326, endPoint y: 145, distance: 37.8
click at [326, 157] on div "Janela de atendimento Grade de atendimento Capacidade Transportadoras Veículos …" at bounding box center [277, 130] width 554 height 260
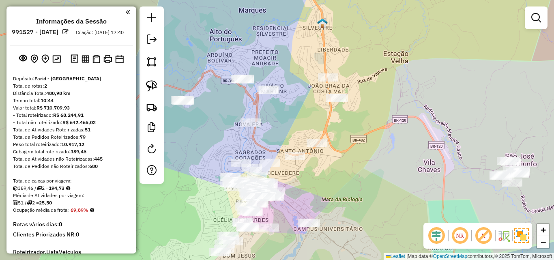
drag, startPoint x: 253, startPoint y: 35, endPoint x: 243, endPoint y: 57, distance: 24.1
click at [243, 57] on div "Janela de atendimento Grade de atendimento Capacidade Transportadoras Veículos …" at bounding box center [277, 130] width 554 height 260
click at [234, 95] on div "Janela de atendimento Grade de atendimento Capacidade Transportadoras Veículos …" at bounding box center [277, 130] width 554 height 260
drag, startPoint x: 257, startPoint y: 57, endPoint x: 265, endPoint y: 80, distance: 23.5
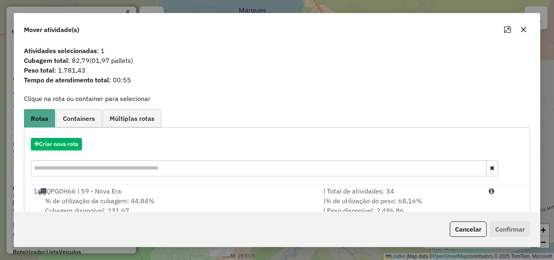
click at [526, 31] on icon "button" at bounding box center [524, 29] width 6 height 6
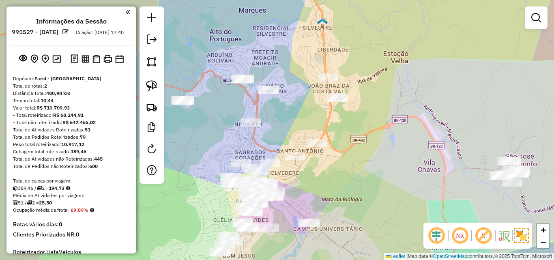
click at [441, 72] on div "Janela de atendimento Grade de atendimento Capacidade Transportadoras Veículos …" at bounding box center [277, 130] width 554 height 260
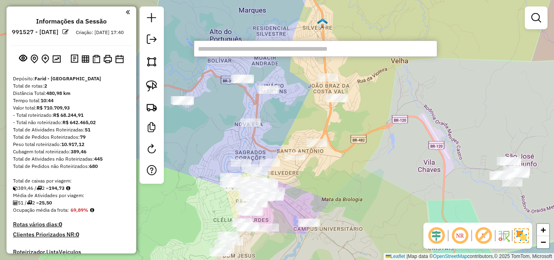
type input "*"
type input "**"
